Goal: Information Seeking & Learning: Learn about a topic

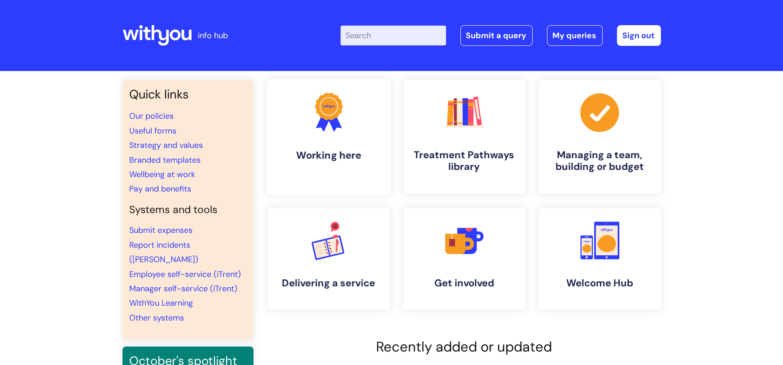
click at [321, 130] on icon ".cls-1{fill:#f89b22;}.cls-1,.cls-2,.cls-3{stroke-width:0px;}.cls-2{fill:#2d3cff…" at bounding box center [329, 112] width 44 height 44
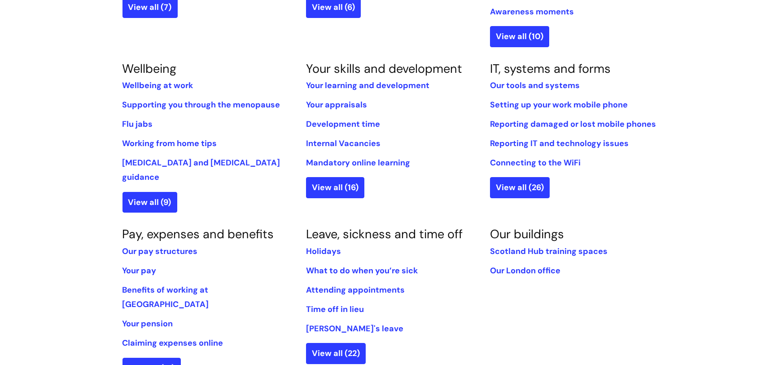
scroll to position [344, 0]
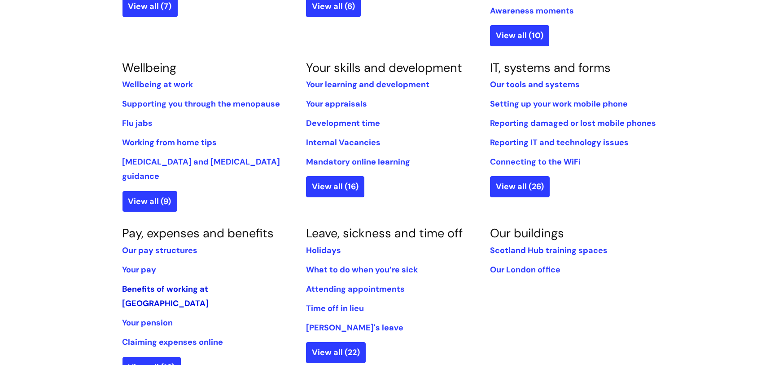
click at [189, 283] on link "Benefits of working at [GEOGRAPHIC_DATA]" at bounding box center [166, 295] width 87 height 25
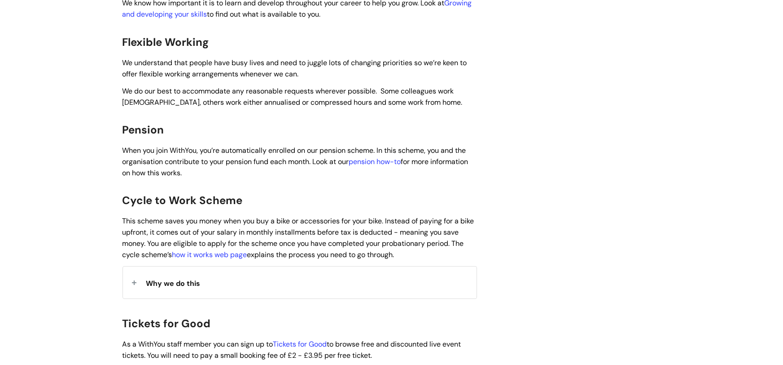
scroll to position [586, 0]
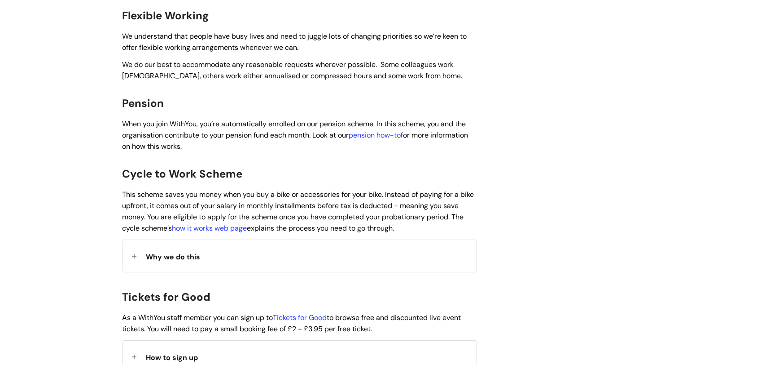
click at [289, 254] on div "Why we do this" at bounding box center [300, 256] width 354 height 32
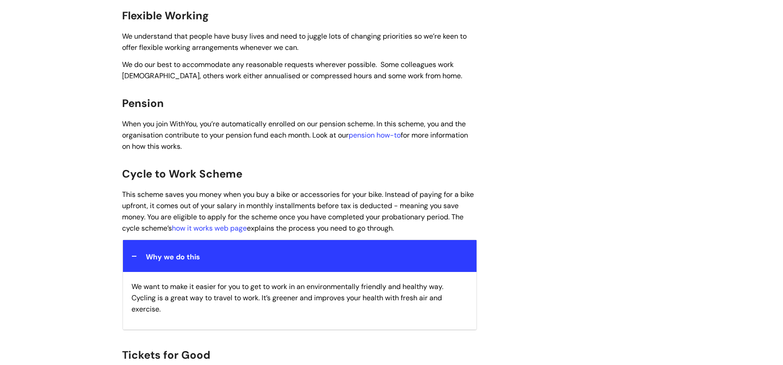
click at [290, 254] on div "Why we do this" at bounding box center [300, 256] width 354 height 32
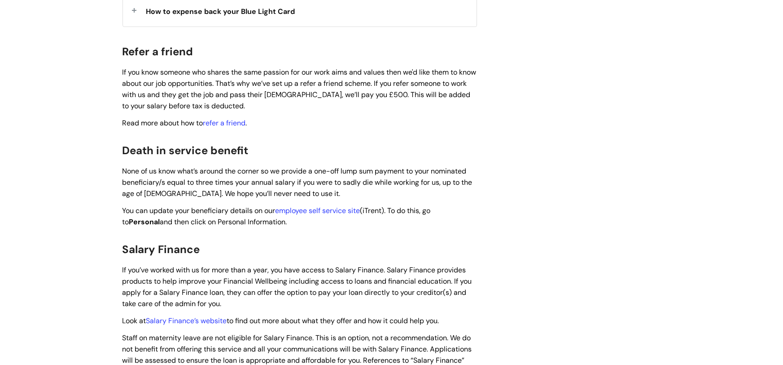
scroll to position [1084, 0]
